Goal: Information Seeking & Learning: Learn about a topic

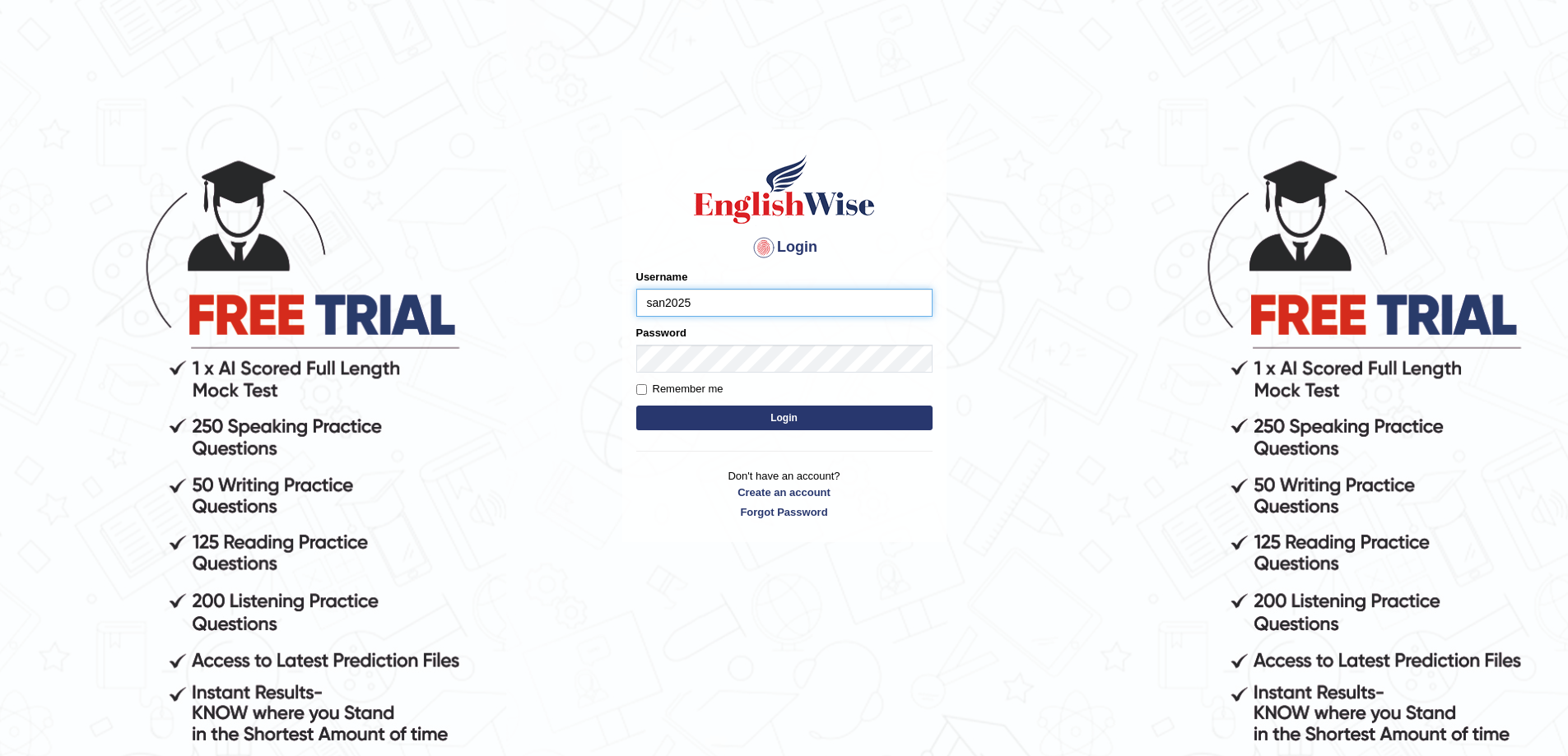
type input "san2025"
click at [719, 412] on button "Login" at bounding box center [784, 418] width 296 height 25
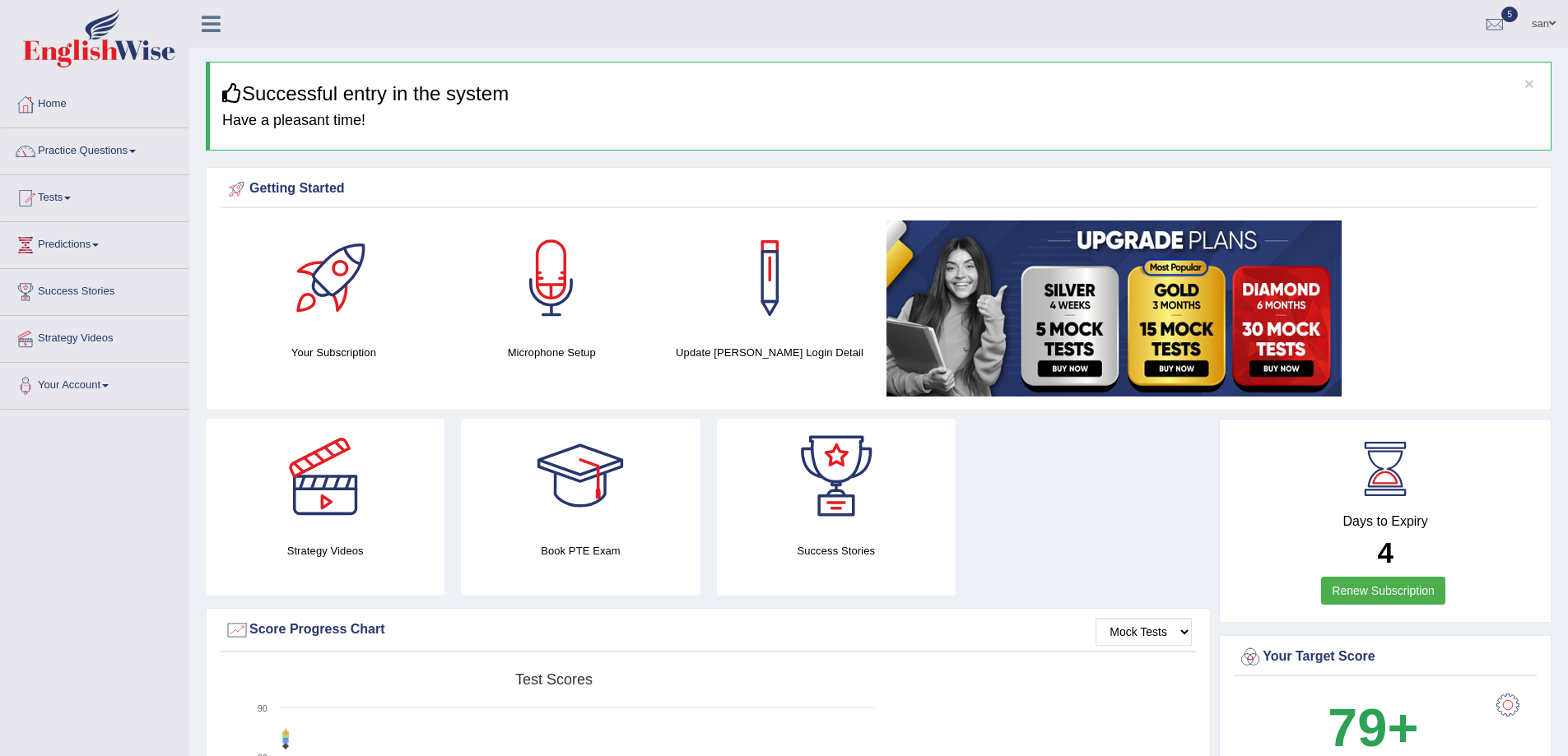
click at [346, 508] on div at bounding box center [325, 476] width 115 height 115
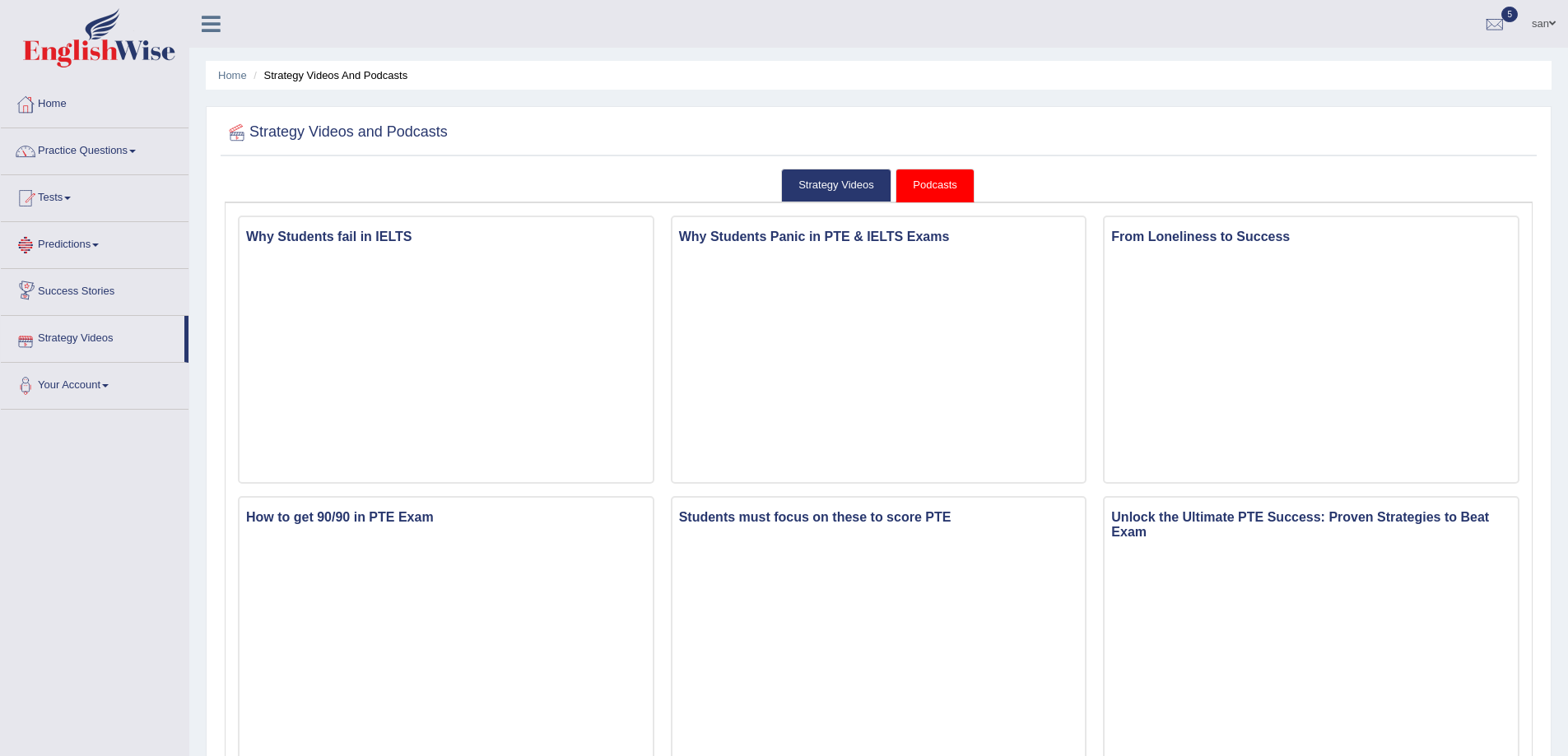
click at [101, 248] on link "Predictions" at bounding box center [95, 243] width 187 height 42
click at [105, 284] on link "Latest Predictions" at bounding box center [107, 284] width 154 height 30
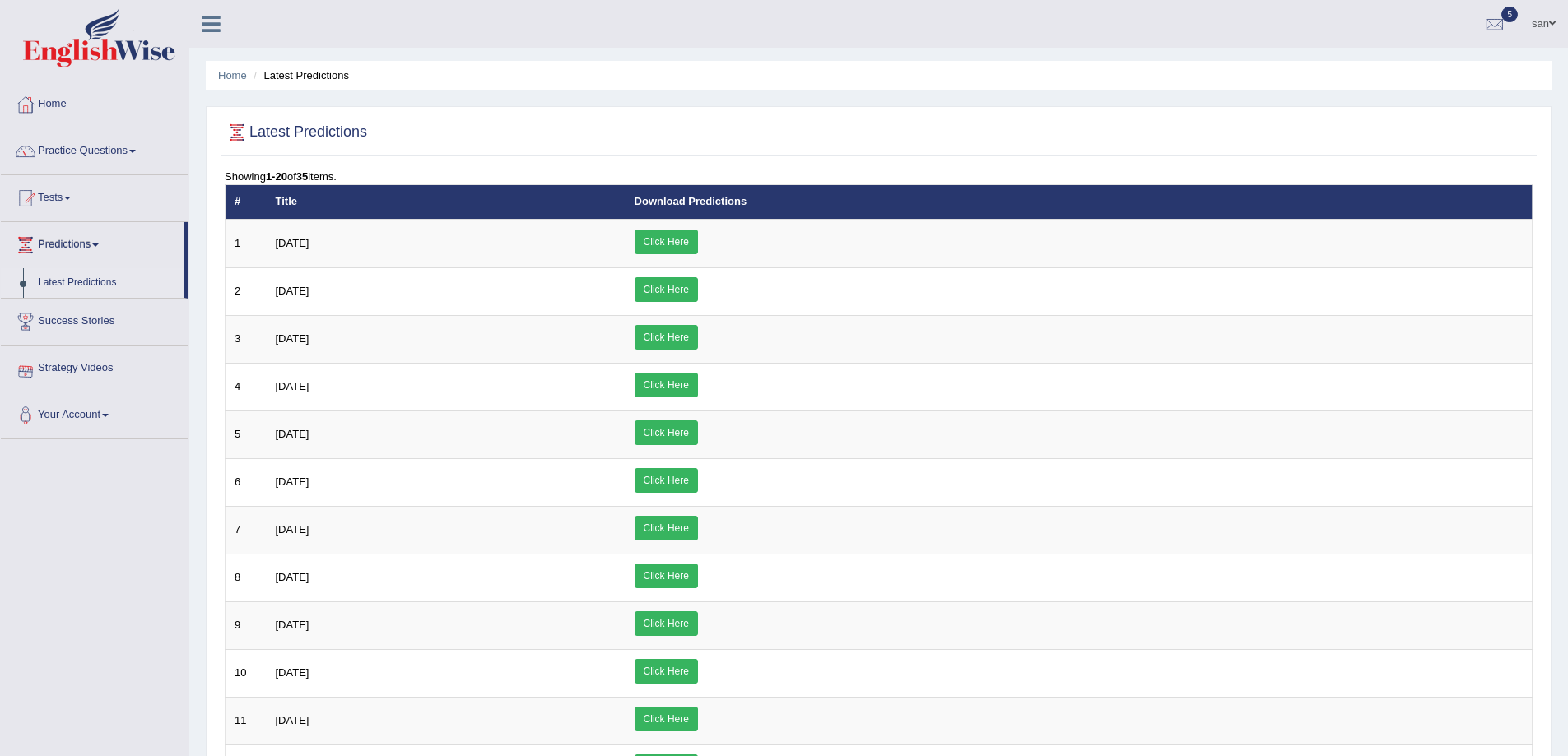
click at [136, 151] on span at bounding box center [132, 152] width 6 height 4
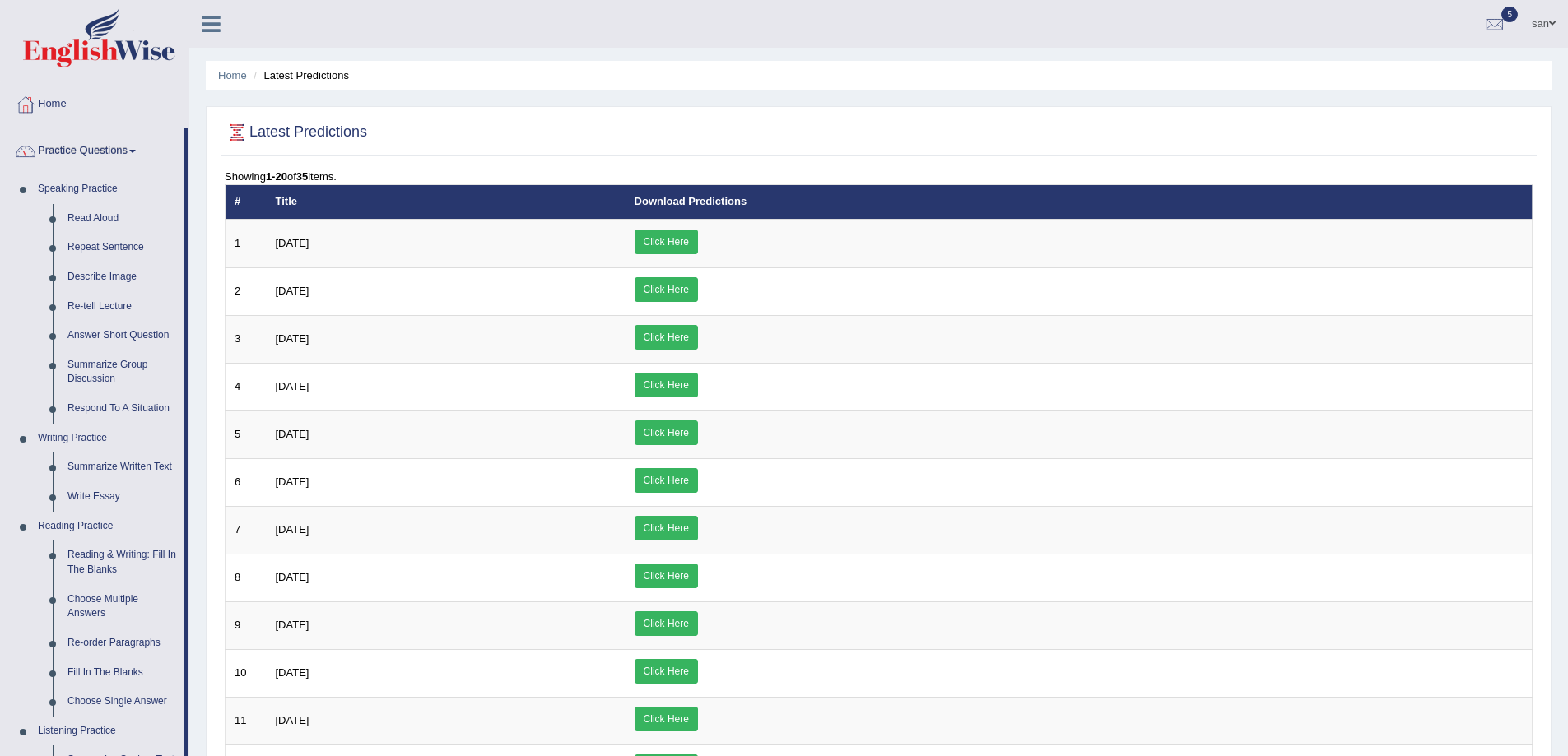
click at [140, 149] on link "Practice Questions" at bounding box center [93, 148] width 184 height 42
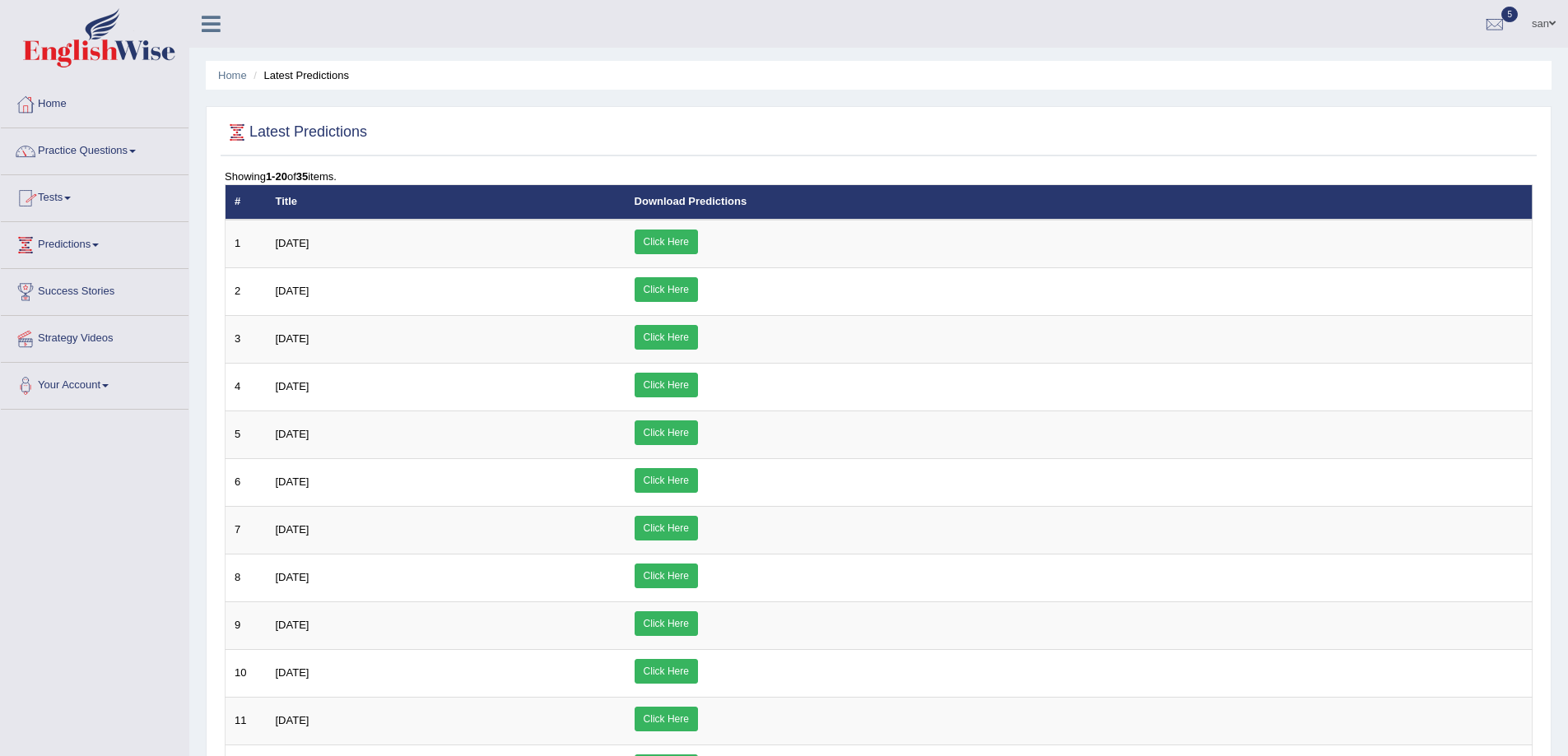
click at [77, 200] on link "Tests" at bounding box center [95, 195] width 187 height 42
click at [82, 264] on link "Take Mock Test" at bounding box center [107, 266] width 154 height 30
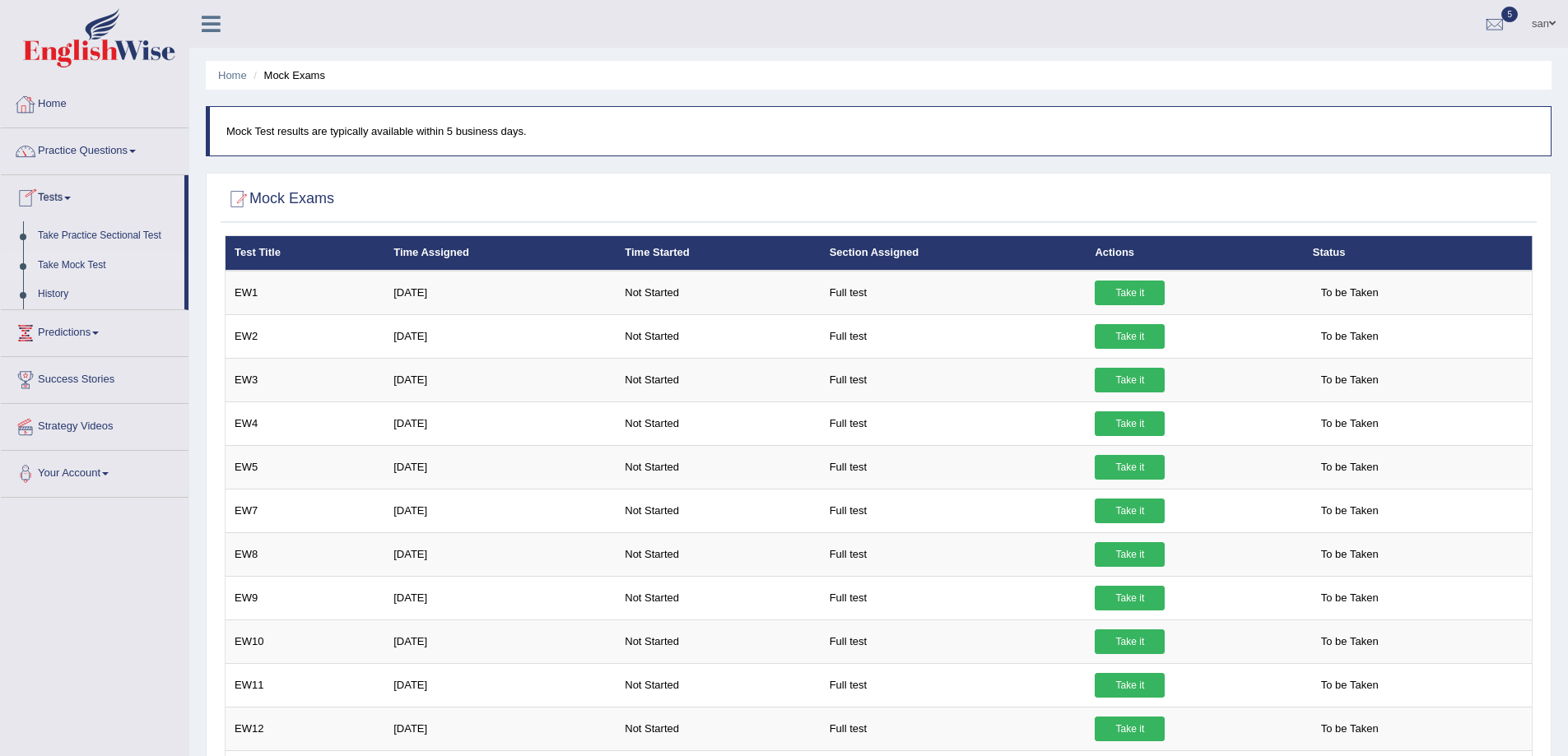
click at [49, 102] on link "Home" at bounding box center [95, 102] width 187 height 42
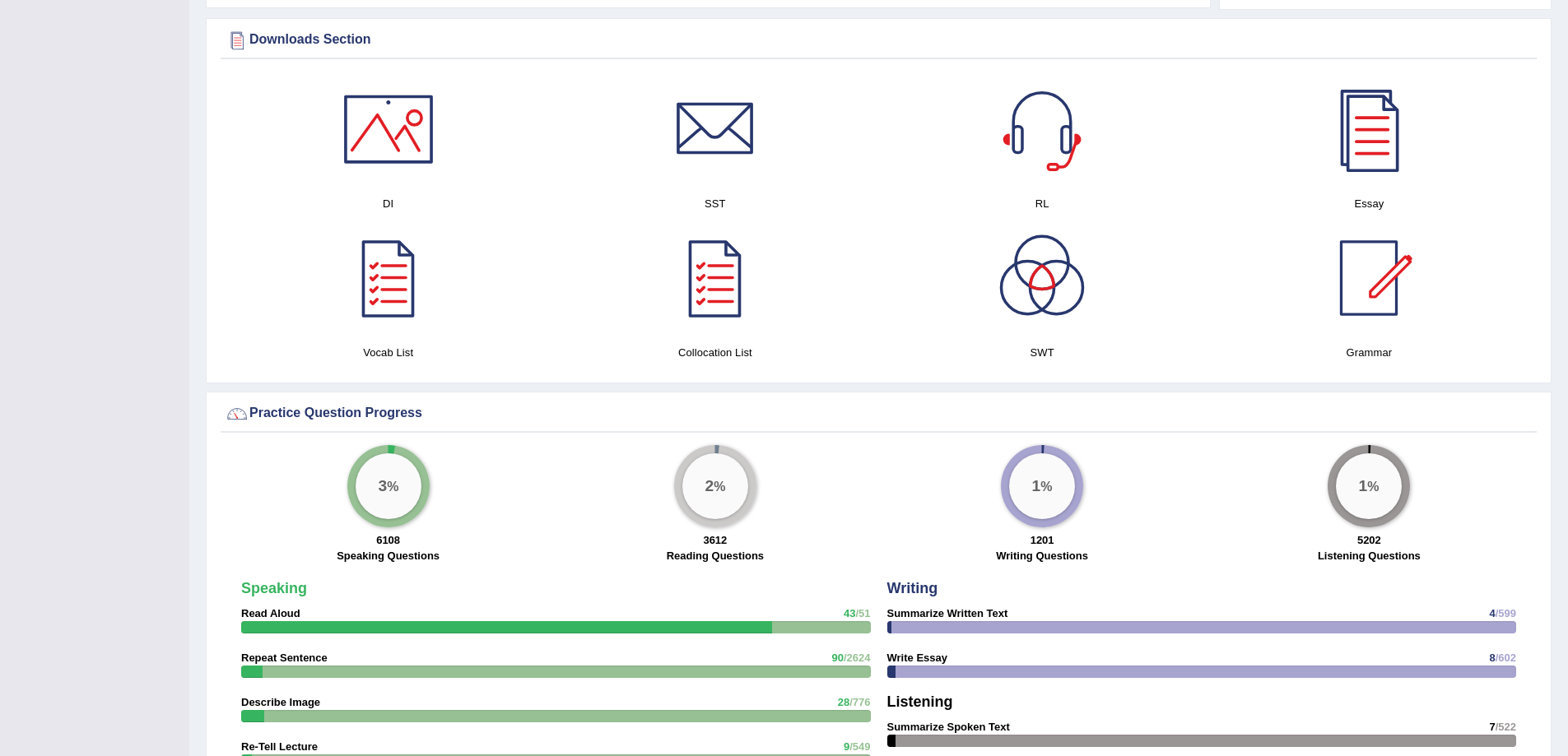
scroll to position [639, 0]
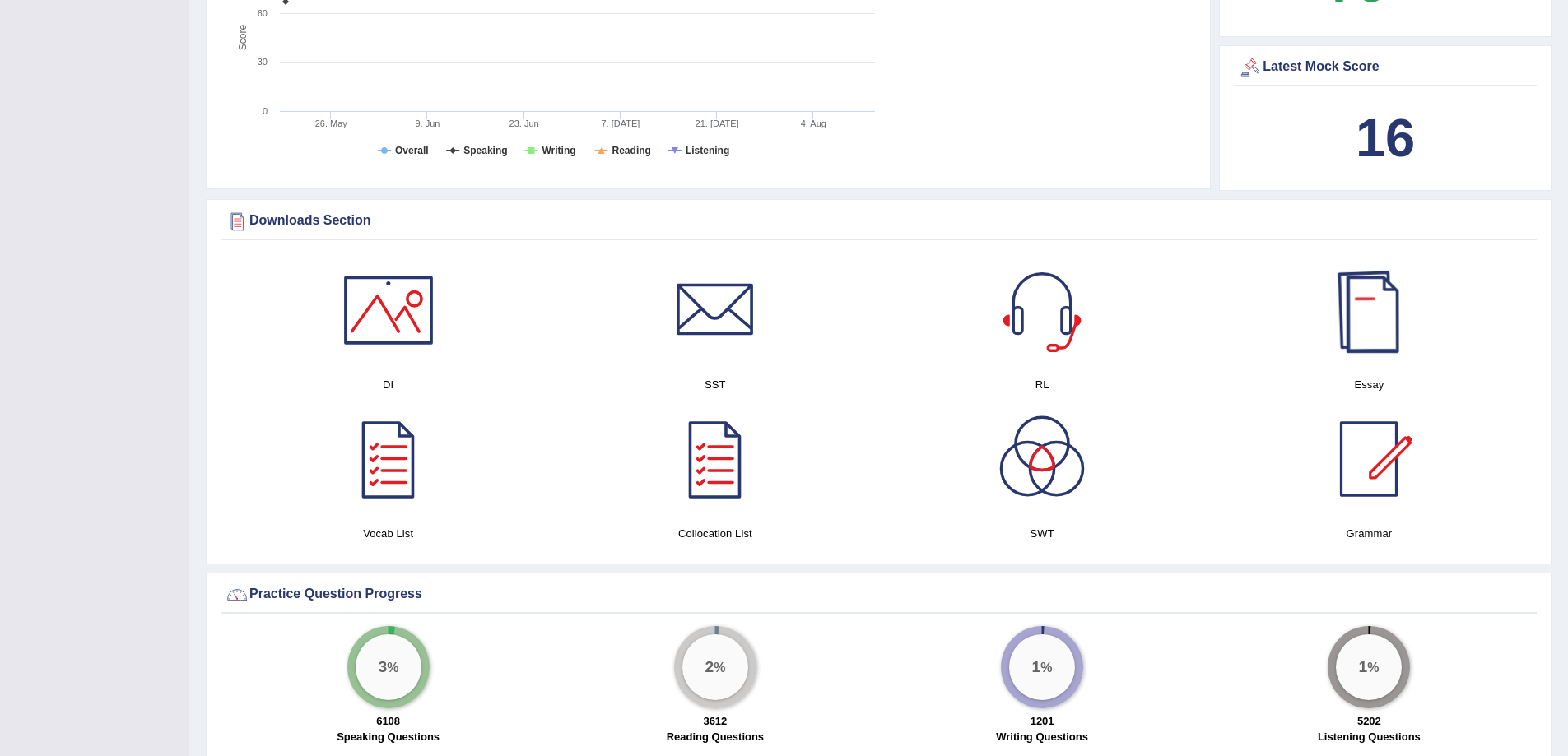
click at [1375, 310] on div at bounding box center [1368, 310] width 115 height 115
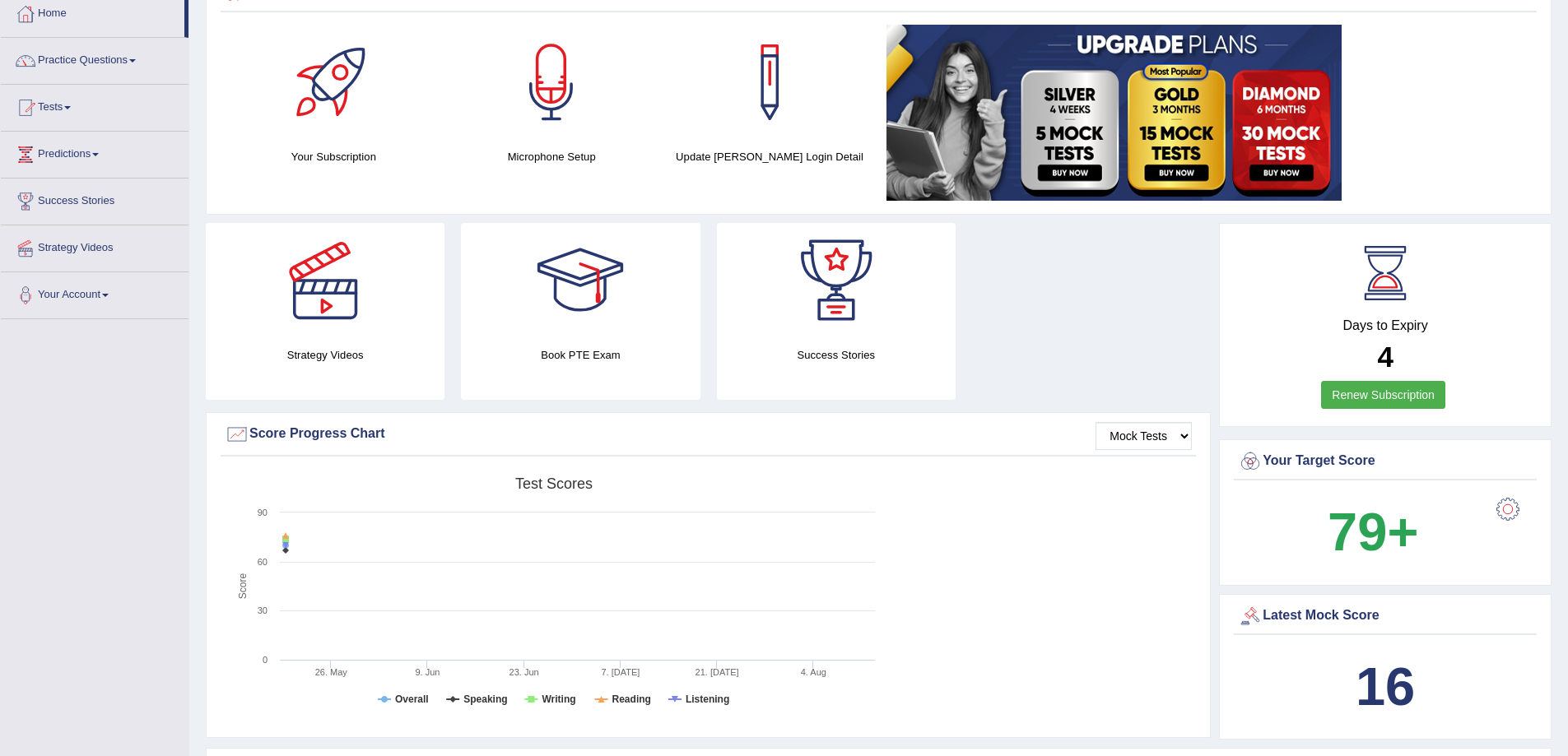
scroll to position [0, 0]
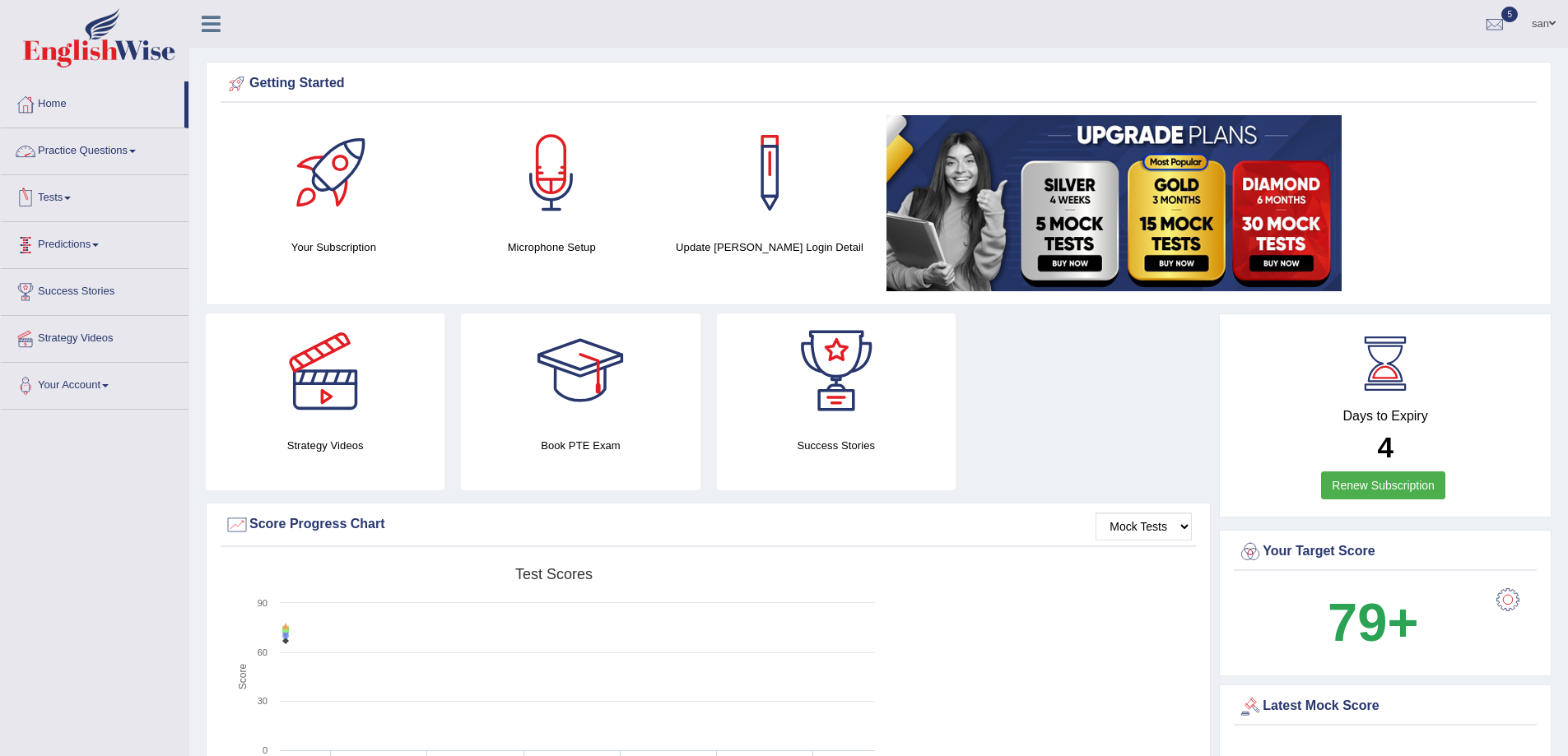
click at [140, 153] on link "Practice Questions" at bounding box center [95, 148] width 187 height 42
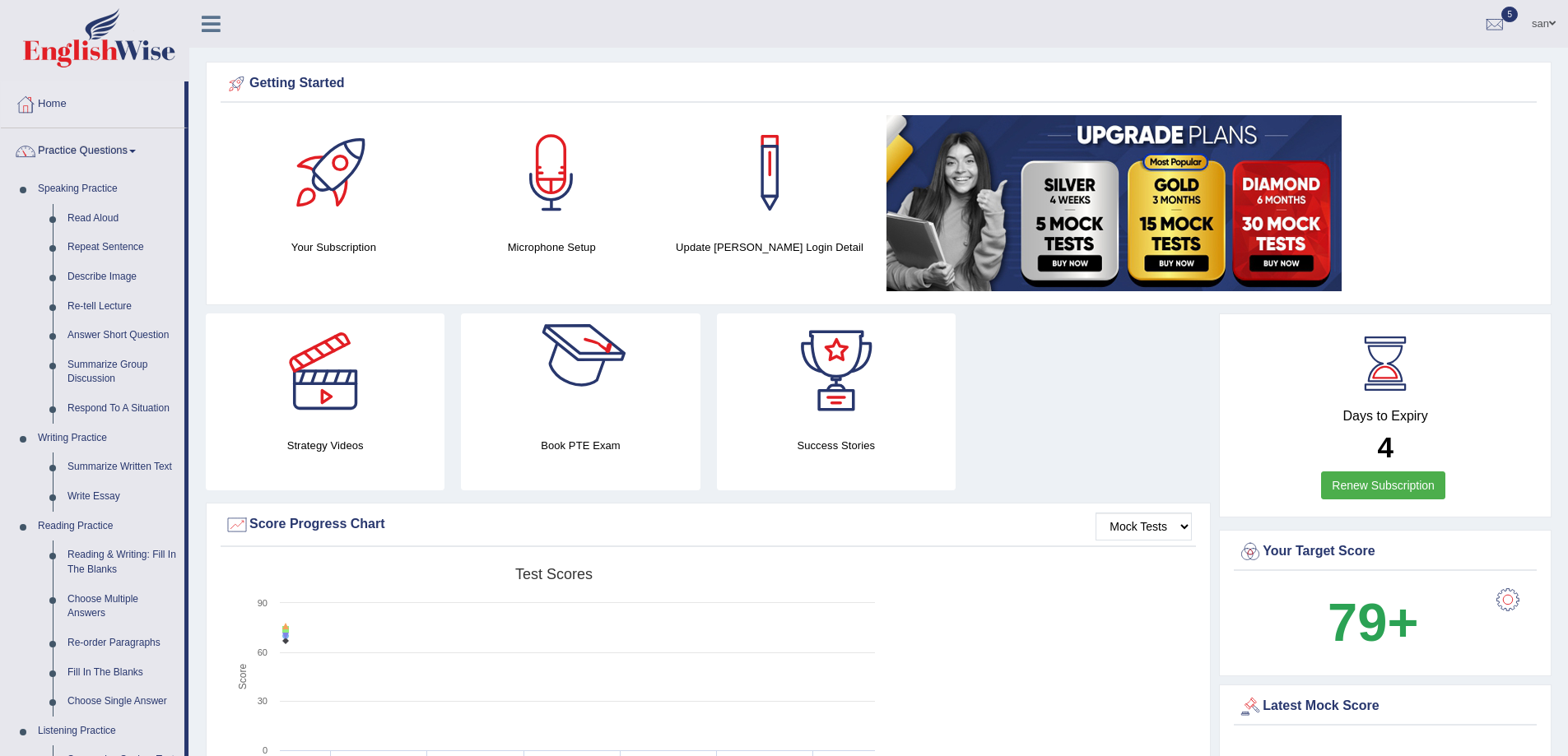
click at [558, 393] on div at bounding box center [580, 371] width 115 height 115
click at [1545, 22] on link "san" at bounding box center [1543, 21] width 49 height 42
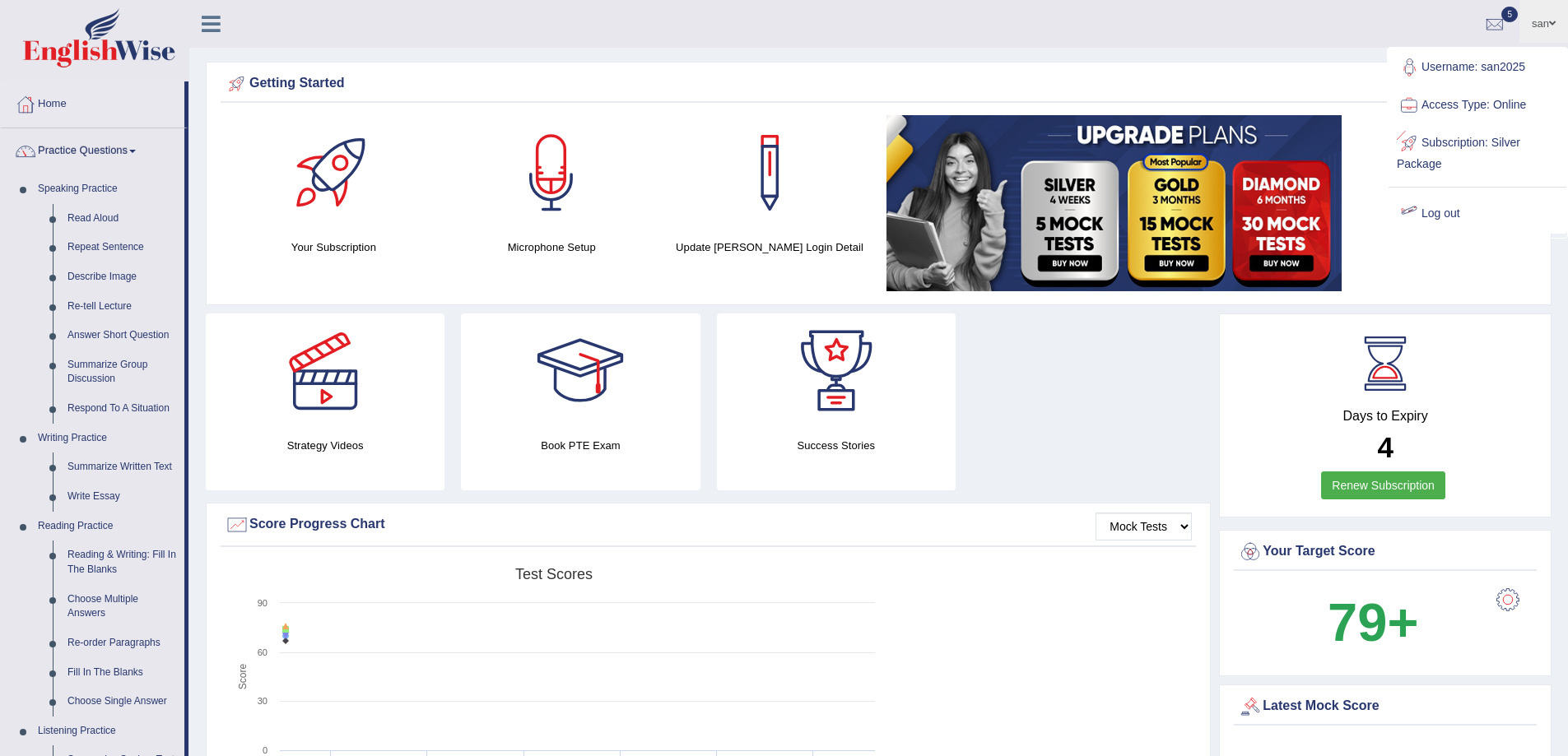
click at [1441, 209] on link "Log out" at bounding box center [1476, 214] width 178 height 38
